Goal: Download file/media

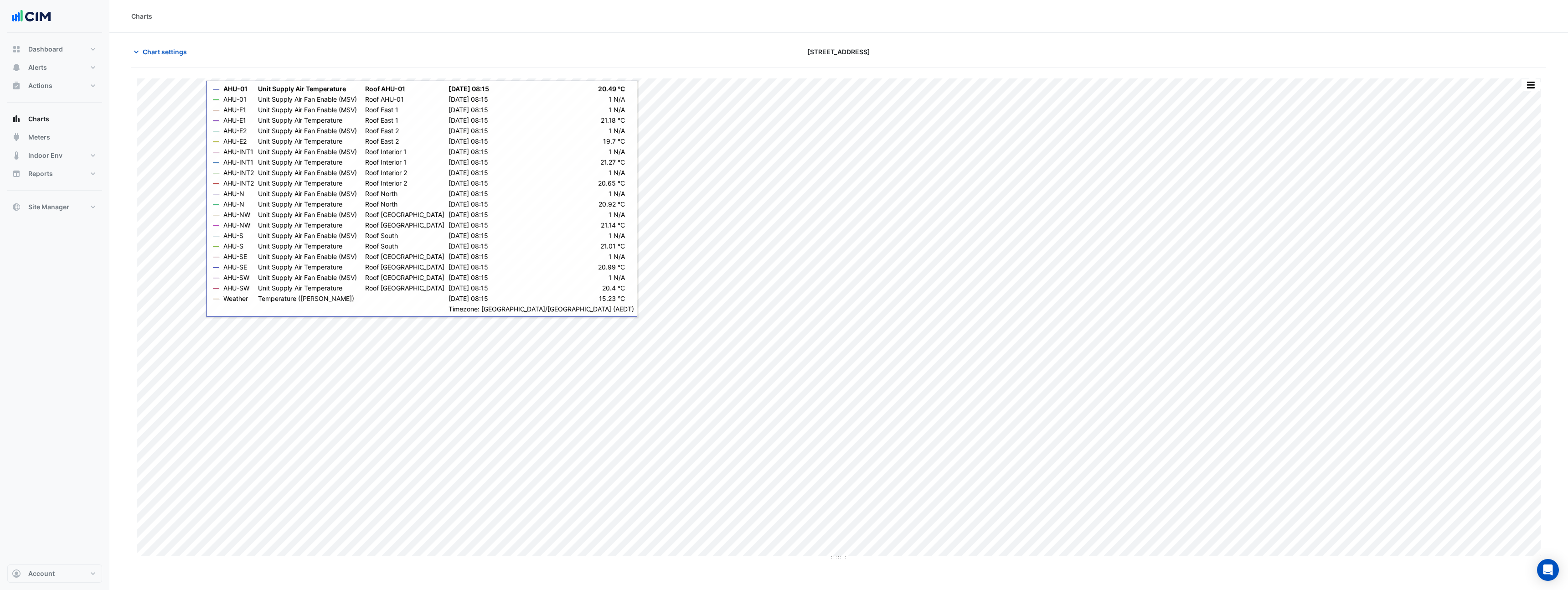
click at [525, 39] on section "Chart settings 990 La Trobe Street Split by Equip Split by Unit Split All Print…" at bounding box center [839, 297] width 1458 height 528
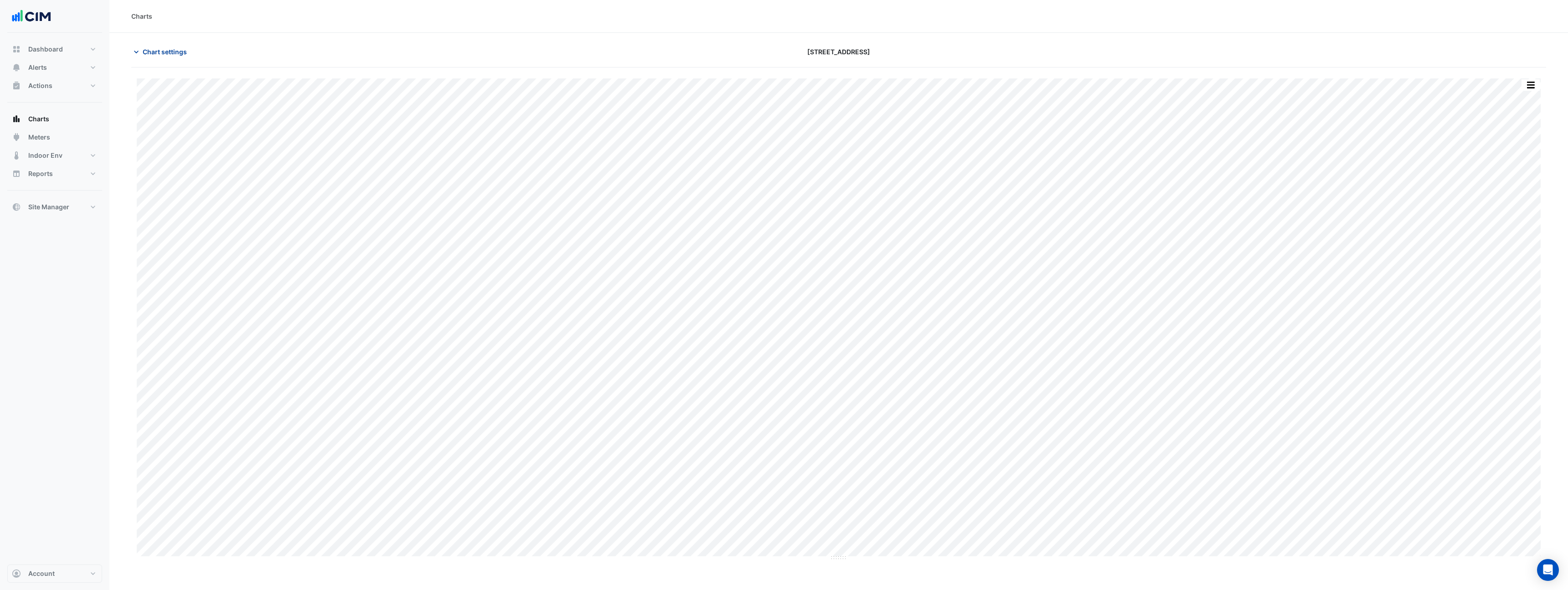
click at [158, 48] on span "Chart settings" at bounding box center [165, 52] width 45 height 10
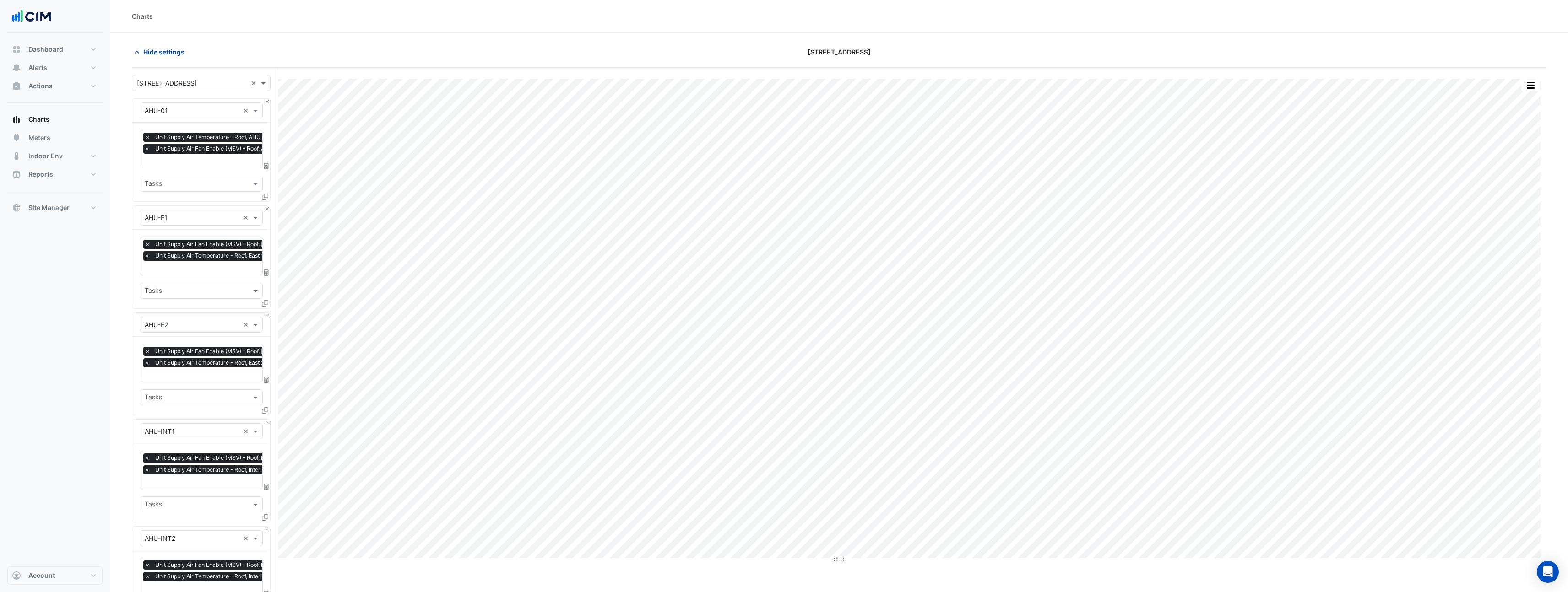
click at [158, 48] on span "Hide settings" at bounding box center [164, 52] width 41 height 10
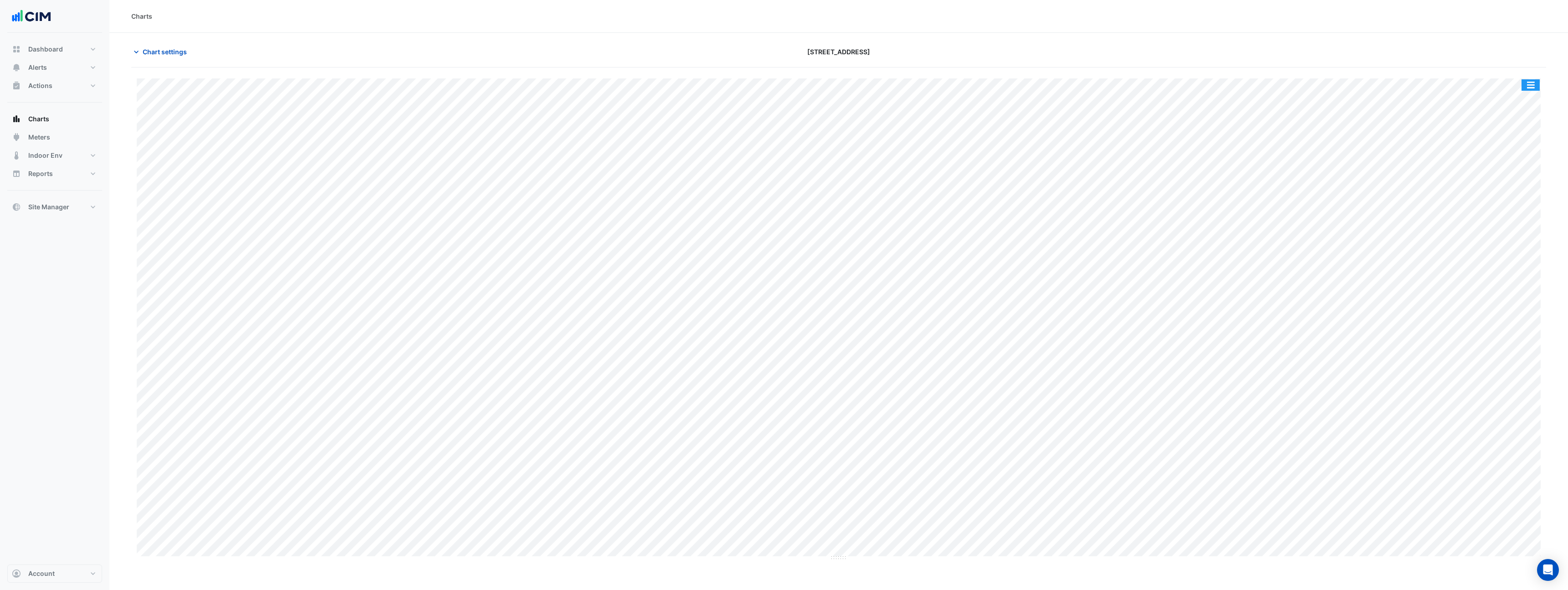
click at [1537, 80] on button "button" at bounding box center [1531, 85] width 18 height 12
click at [1509, 229] on div "Export CSV - Flat" at bounding box center [1512, 221] width 54 height 22
click at [168, 46] on button "Chart settings" at bounding box center [162, 51] width 62 height 16
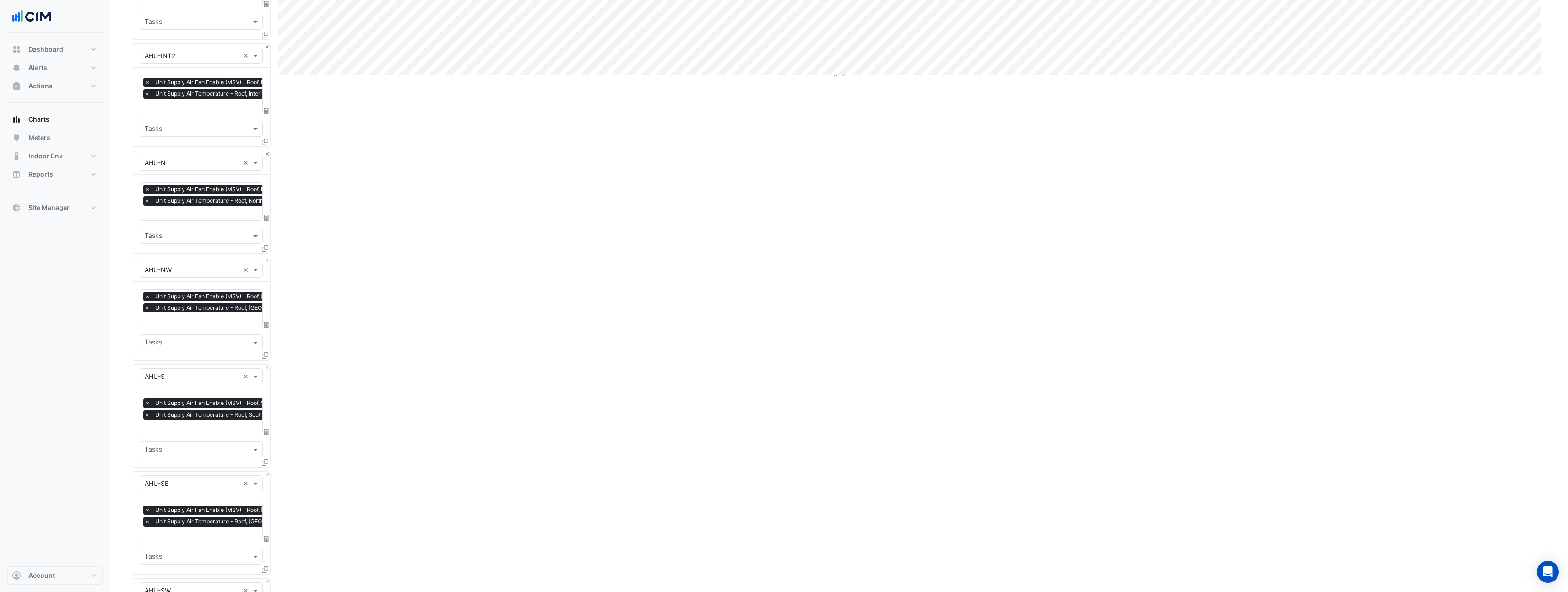
scroll to position [834, 0]
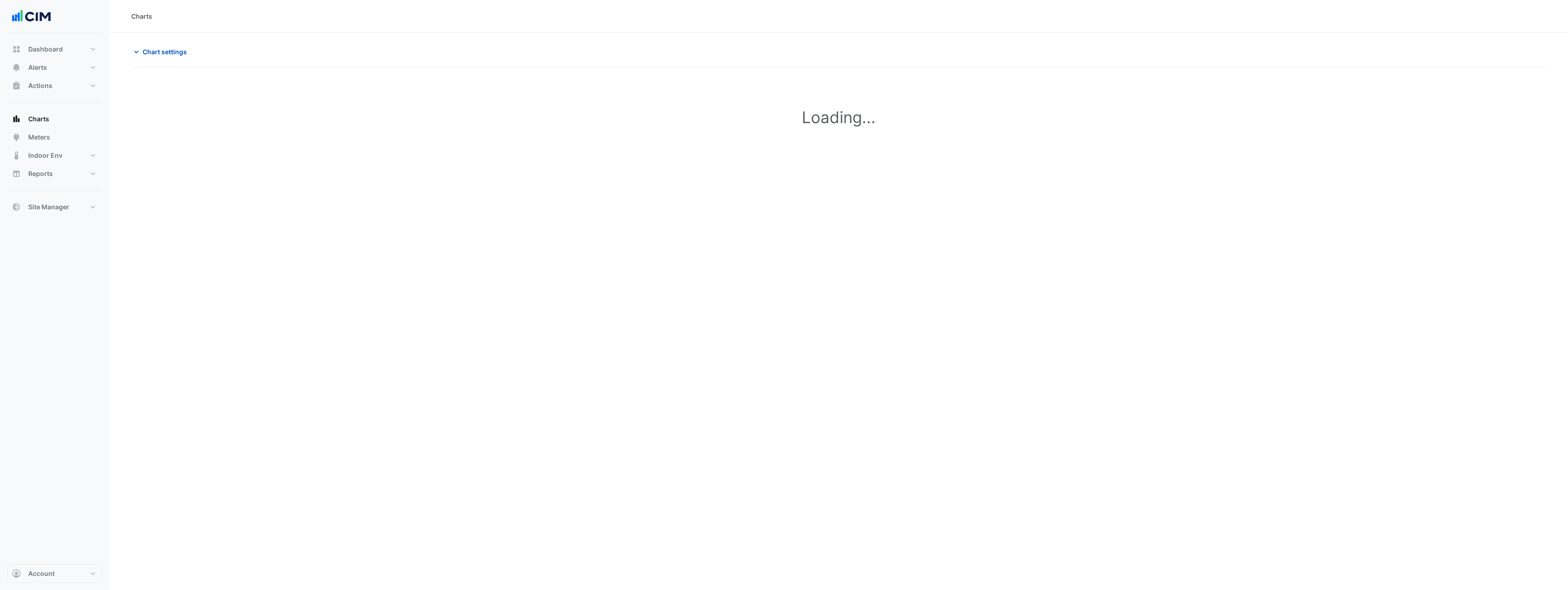
click at [766, 294] on div "**********" at bounding box center [839, 295] width 1458 height 590
click at [179, 57] on button "Chart settings" at bounding box center [162, 51] width 62 height 16
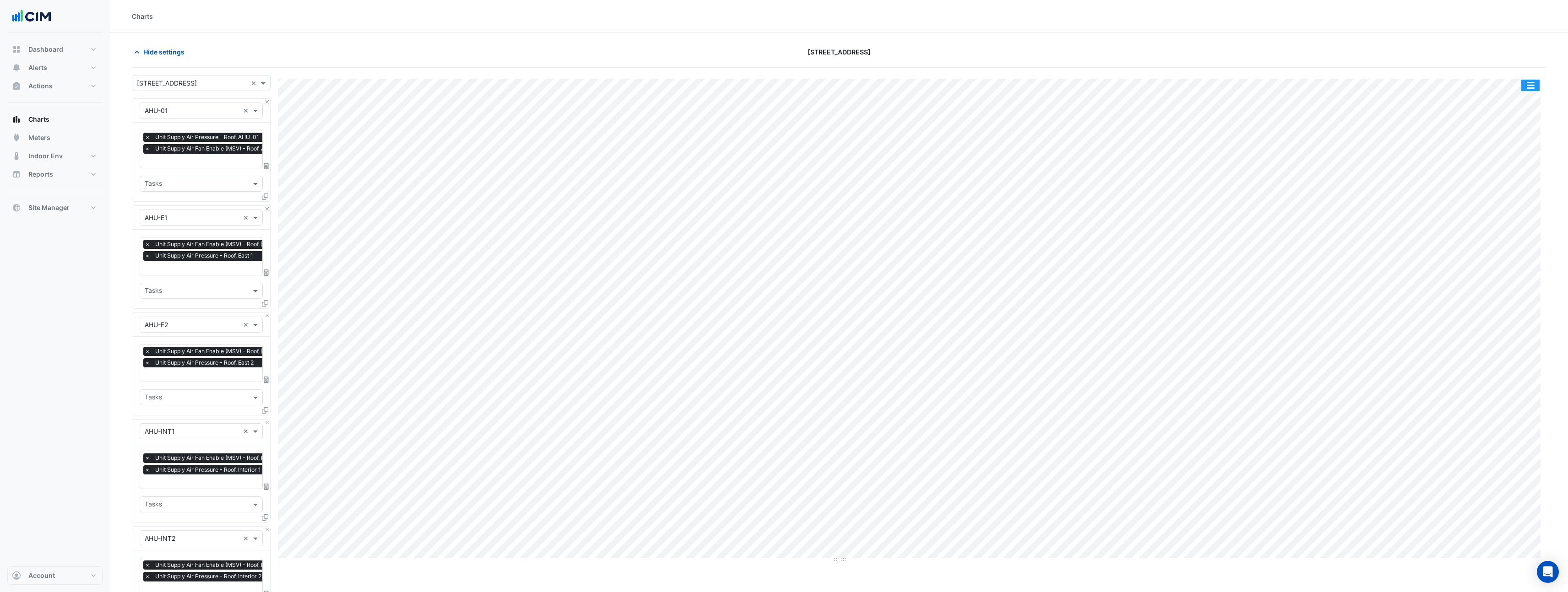
click at [1538, 84] on button "button" at bounding box center [1530, 85] width 18 height 12
click at [1508, 229] on div "Export CSV - Flat" at bounding box center [1512, 222] width 55 height 22
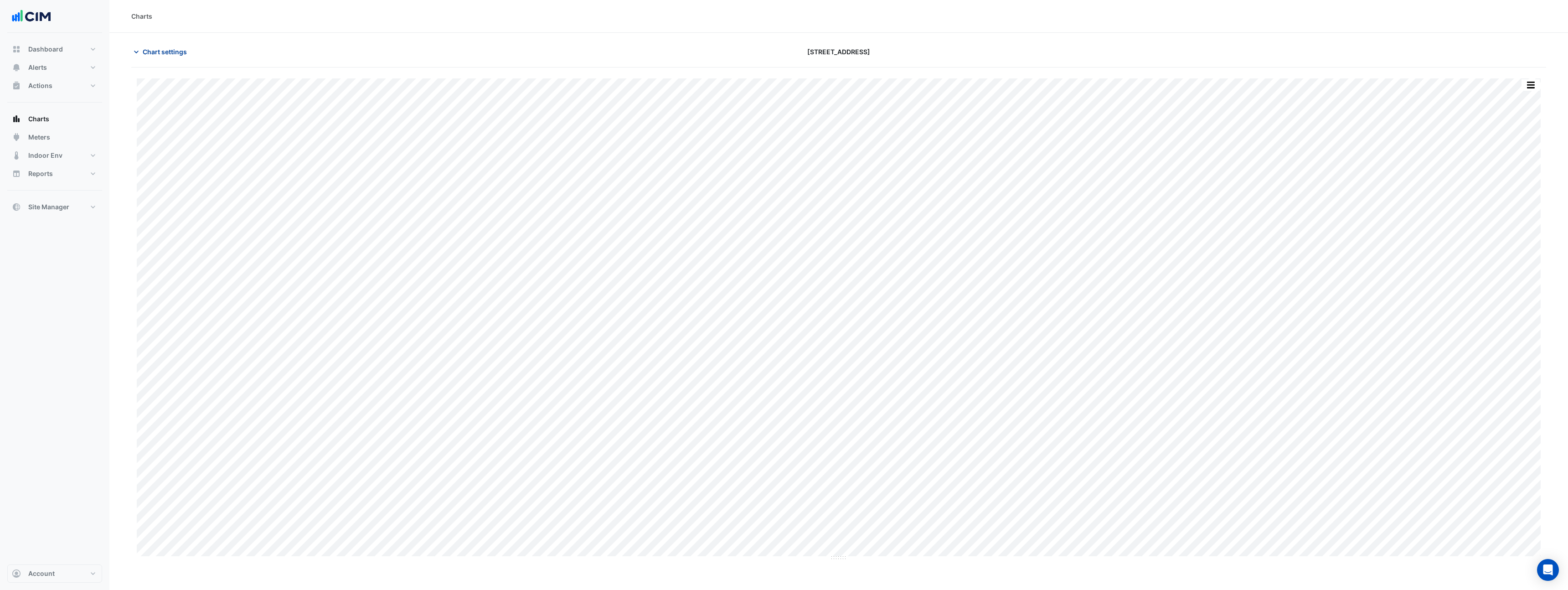
click at [163, 57] on button "Chart settings" at bounding box center [162, 51] width 62 height 16
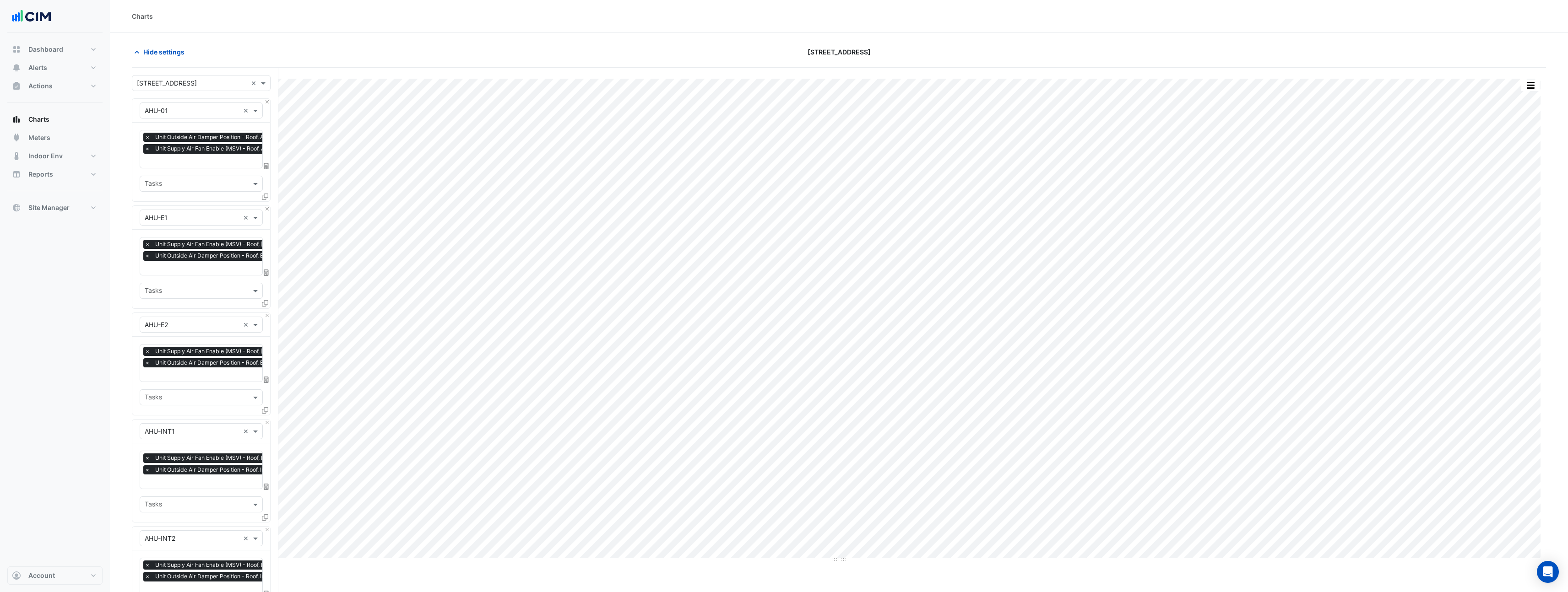
click at [1048, 22] on div "Charts" at bounding box center [839, 17] width 1458 height 33
click at [1534, 82] on button "button" at bounding box center [1530, 85] width 18 height 12
click at [1514, 227] on div "Export CSV - Flat" at bounding box center [1512, 222] width 55 height 22
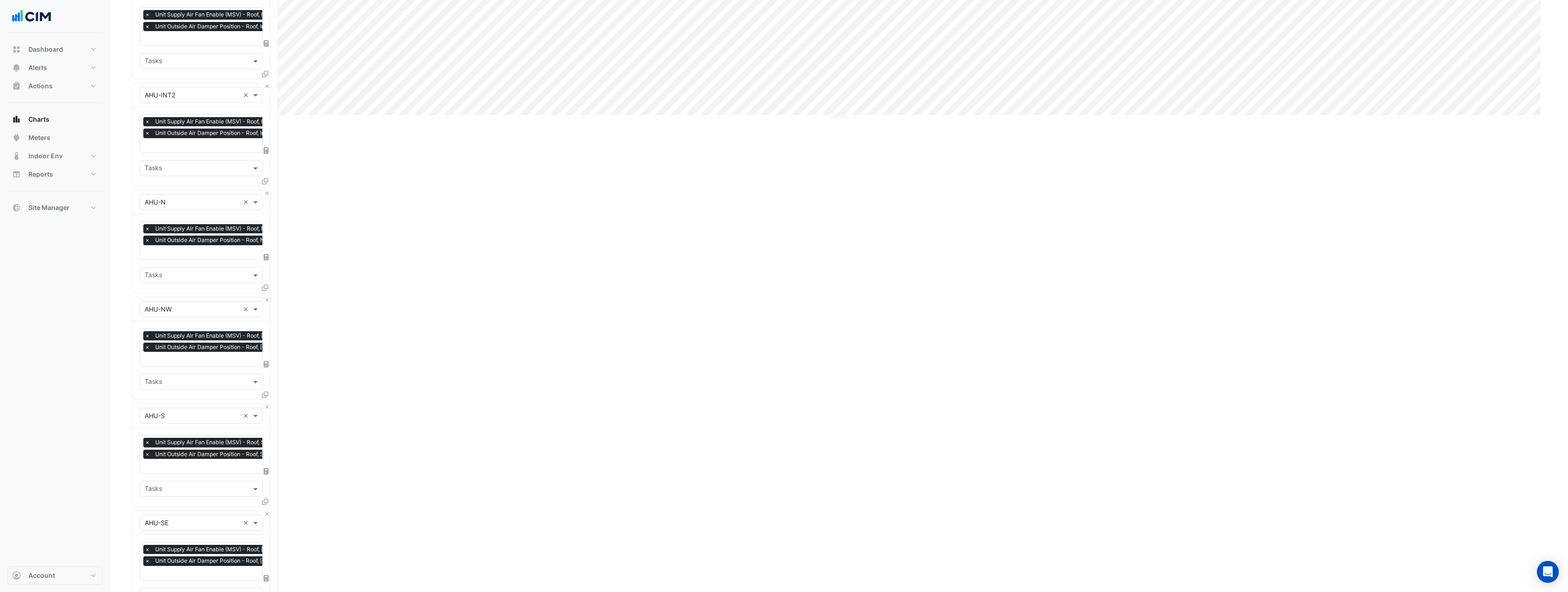
scroll to position [749, 0]
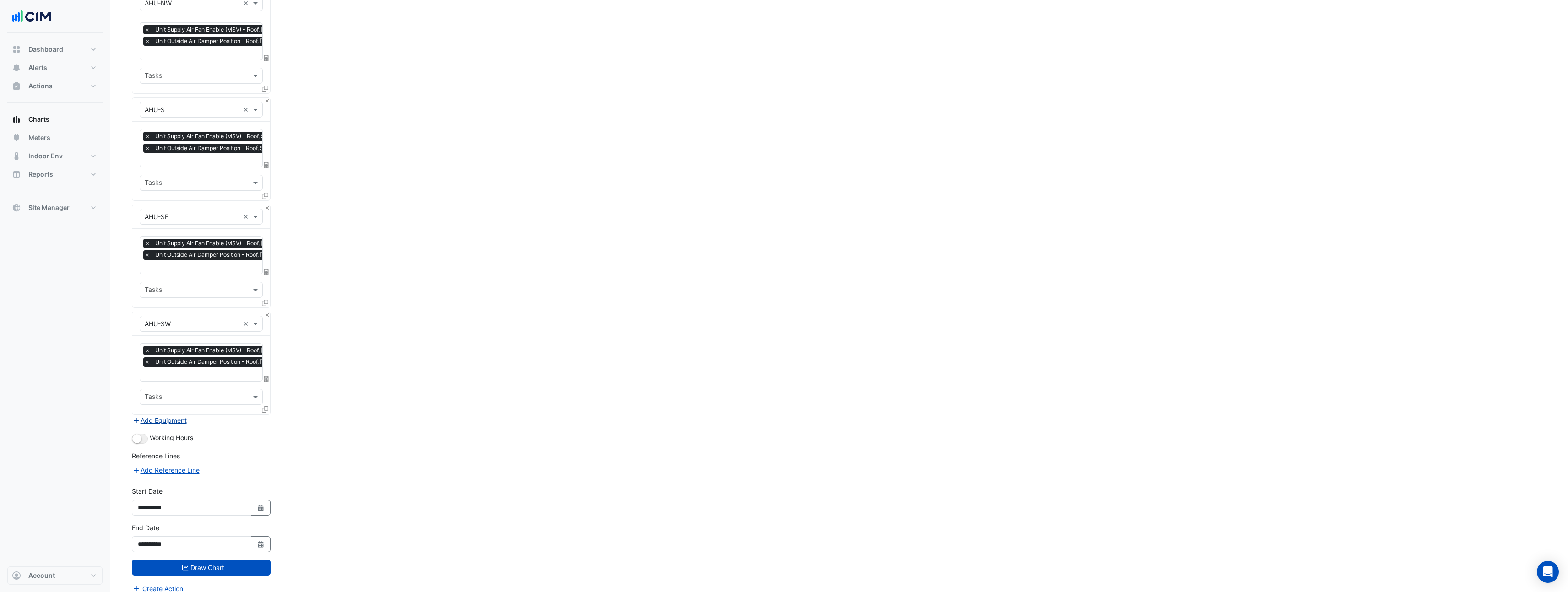
click at [174, 415] on button "Add Equipment" at bounding box center [159, 420] width 55 height 11
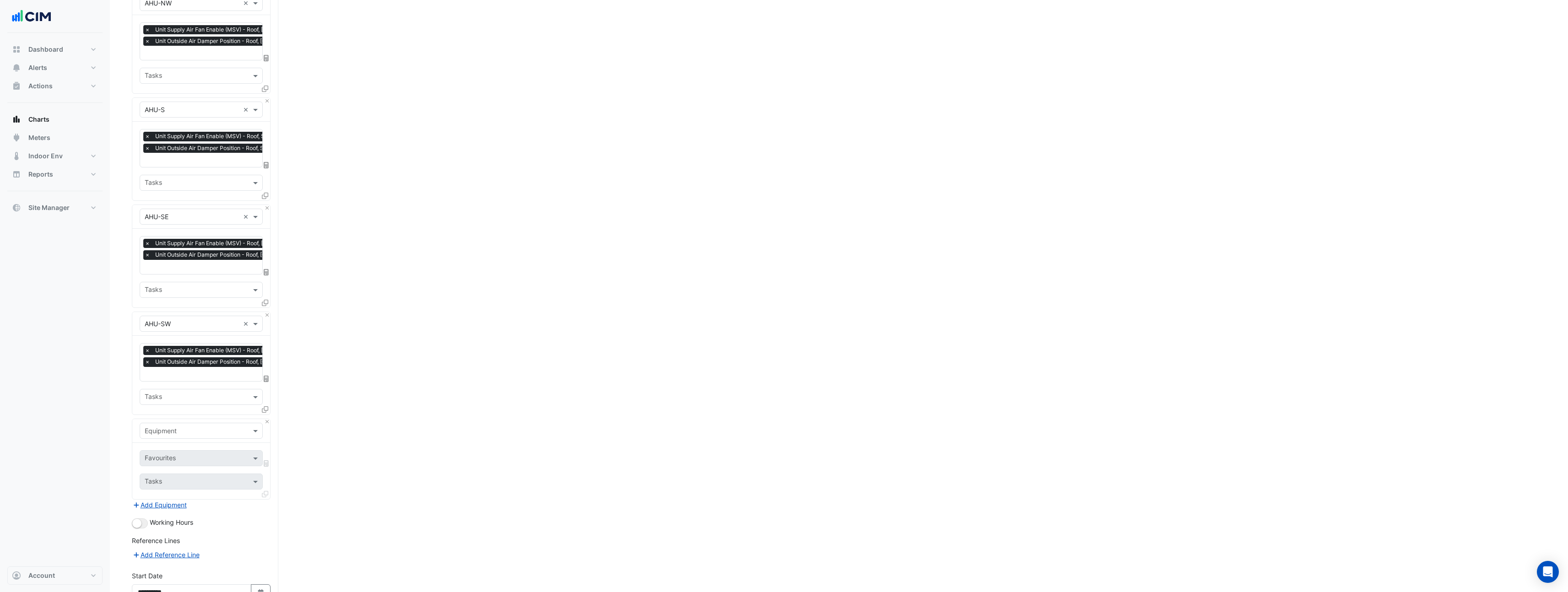
click at [175, 426] on input "text" at bounding box center [192, 431] width 94 height 10
type input "****"
click at [171, 439] on span "Weather" at bounding box center [160, 440] width 25 height 7
click at [175, 455] on input "text" at bounding box center [191, 460] width 93 height 10
click at [181, 493] on span "Temperature ([PERSON_NAME])" at bounding box center [195, 494] width 97 height 7
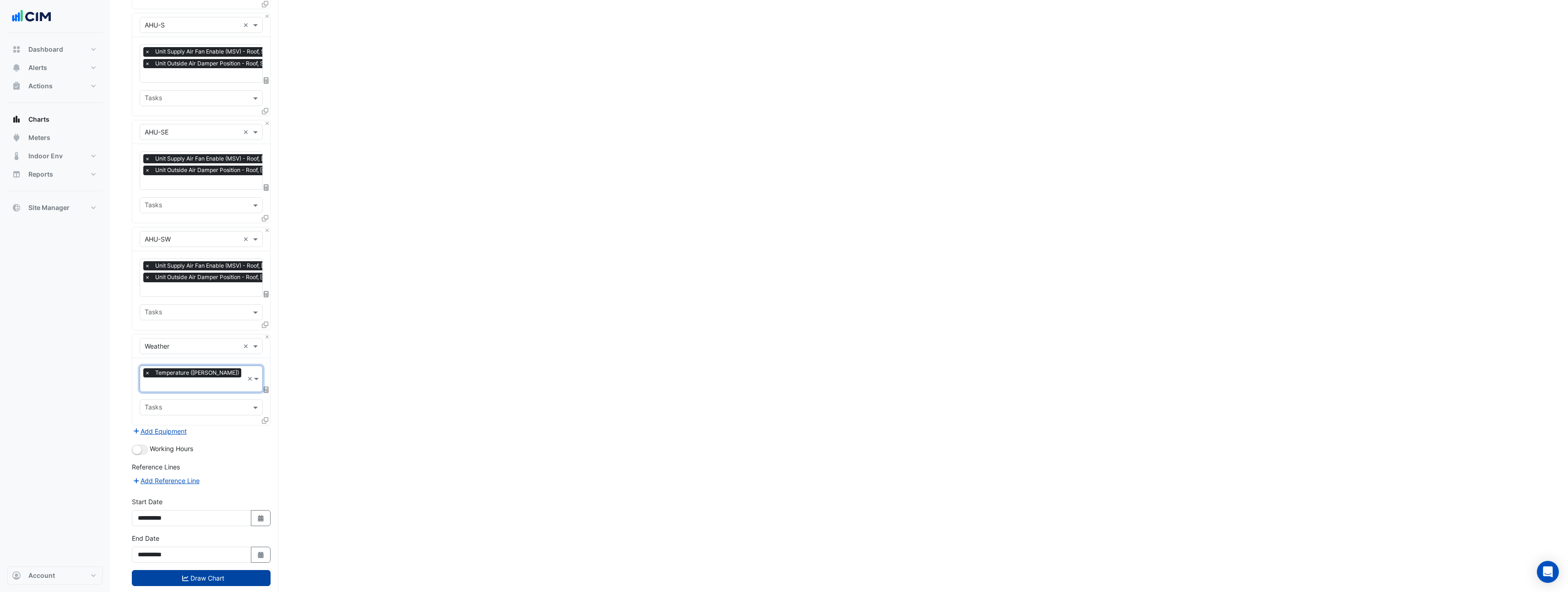
click at [202, 570] on button "Draw Chart" at bounding box center [200, 578] width 138 height 16
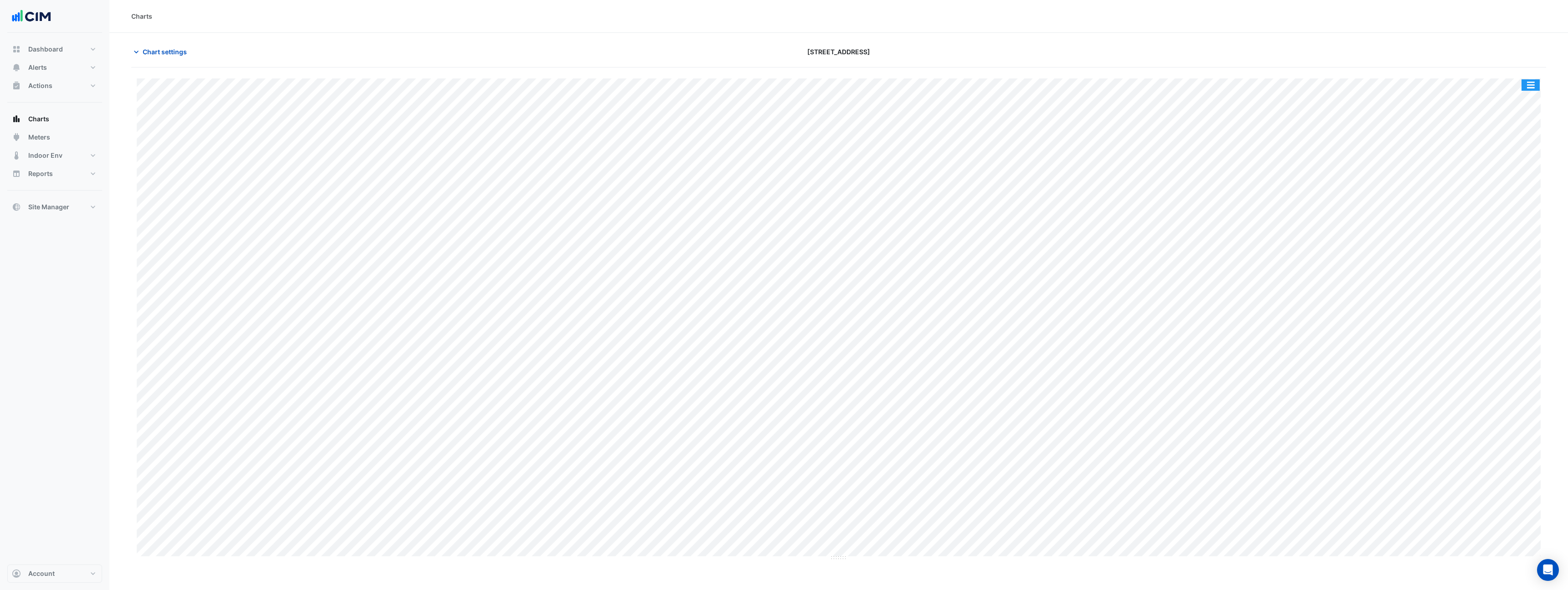
click at [1531, 84] on button "button" at bounding box center [1531, 85] width 18 height 12
drag, startPoint x: 1514, startPoint y: 250, endPoint x: 1506, endPoint y: 222, distance: 29.1
click at [1506, 222] on div "Split by Equip Split by Unit Split All Print Save as JPEG Save as PNG Pivot Dat…" at bounding box center [1512, 196] width 54 height 210
click at [1506, 222] on div "Export CSV - Flat" at bounding box center [1512, 221] width 54 height 22
click at [1533, 81] on button "button" at bounding box center [1531, 85] width 18 height 12
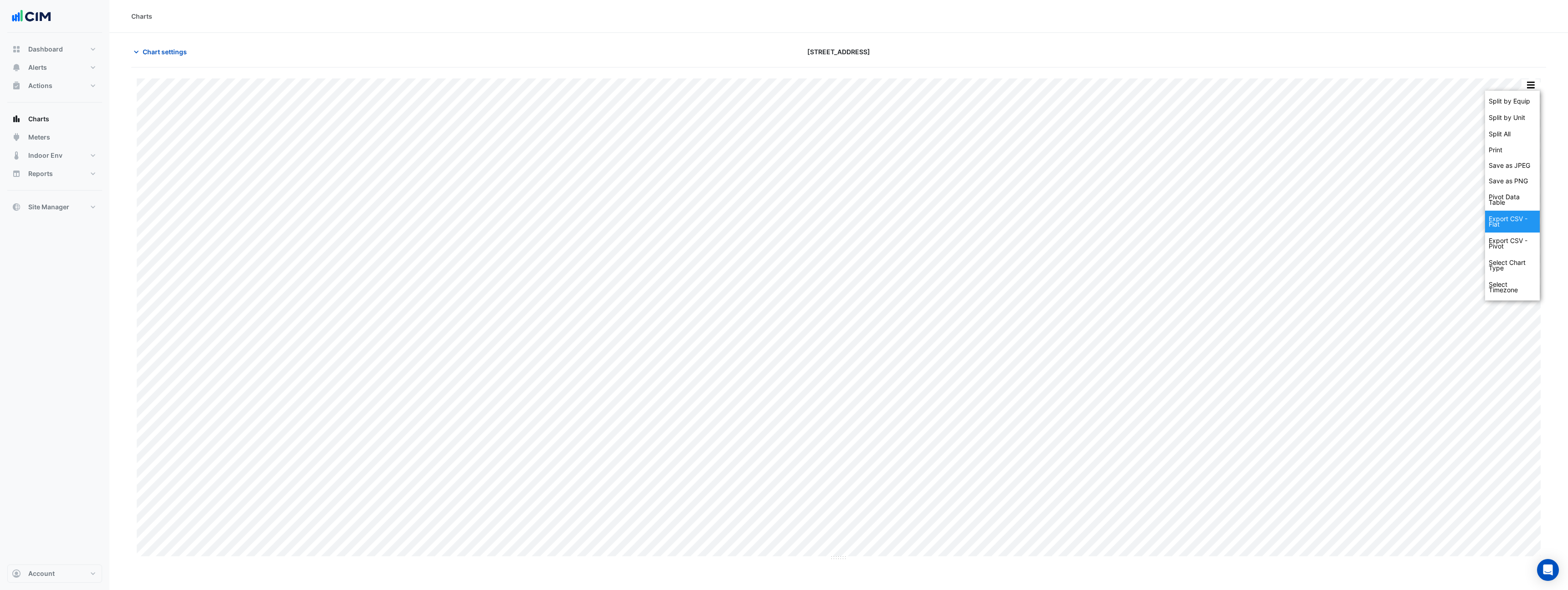
click at [1513, 224] on div "Export CSV - Flat" at bounding box center [1512, 221] width 54 height 22
